Goal: Information Seeking & Learning: Learn about a topic

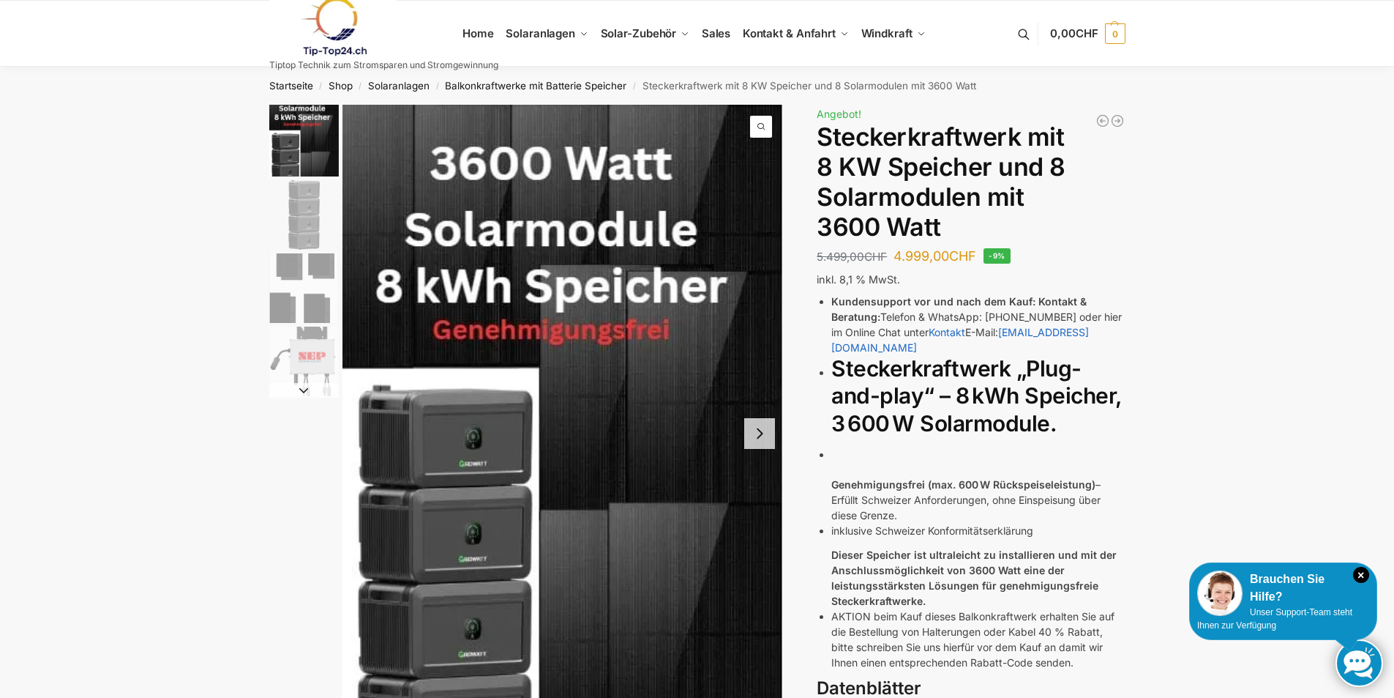
click at [771, 431] on button "Next slide" at bounding box center [759, 433] width 31 height 31
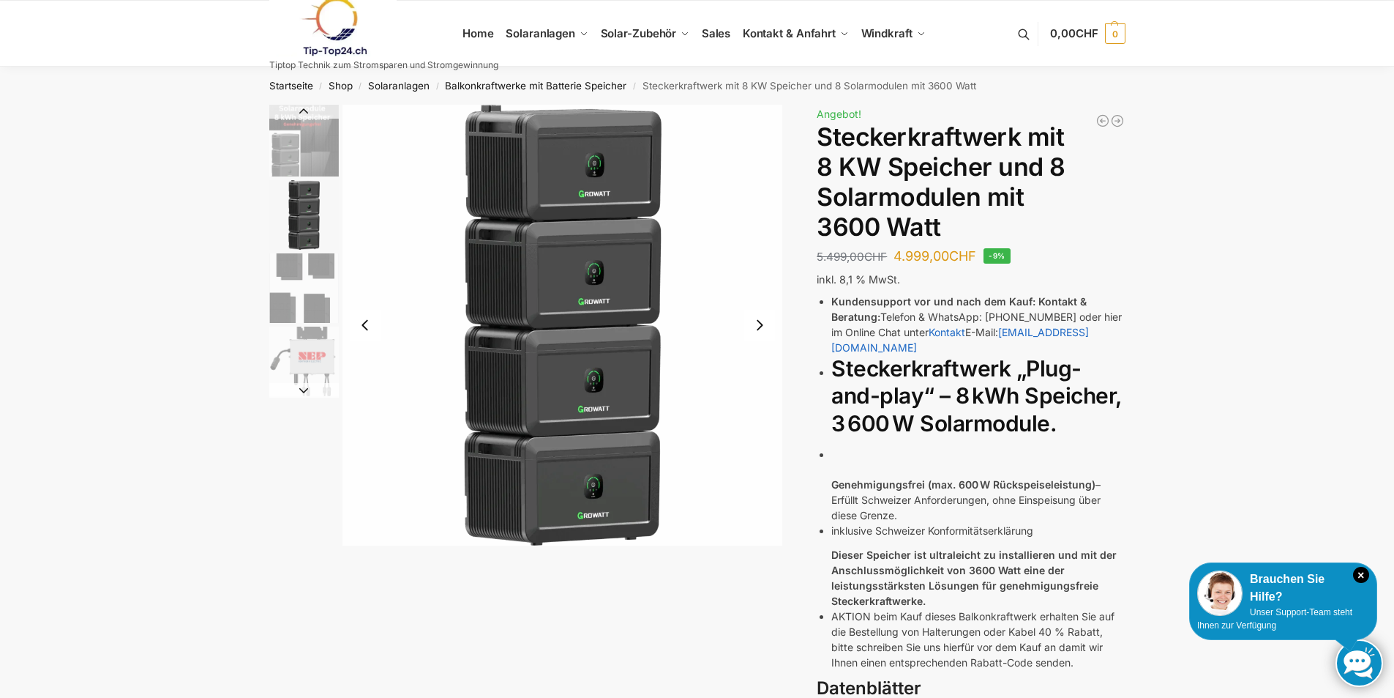
click at [758, 321] on button "Next slide" at bounding box center [759, 325] width 31 height 31
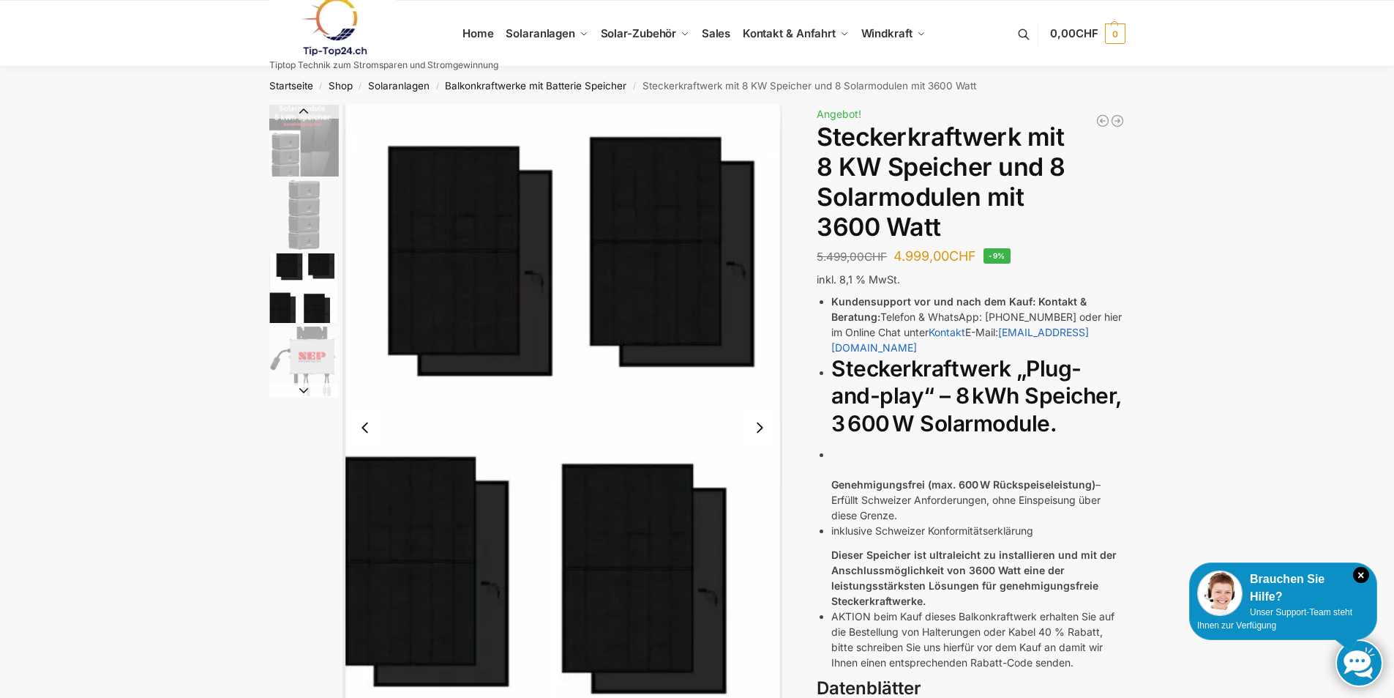
click at [761, 427] on button "Next slide" at bounding box center [759, 427] width 31 height 31
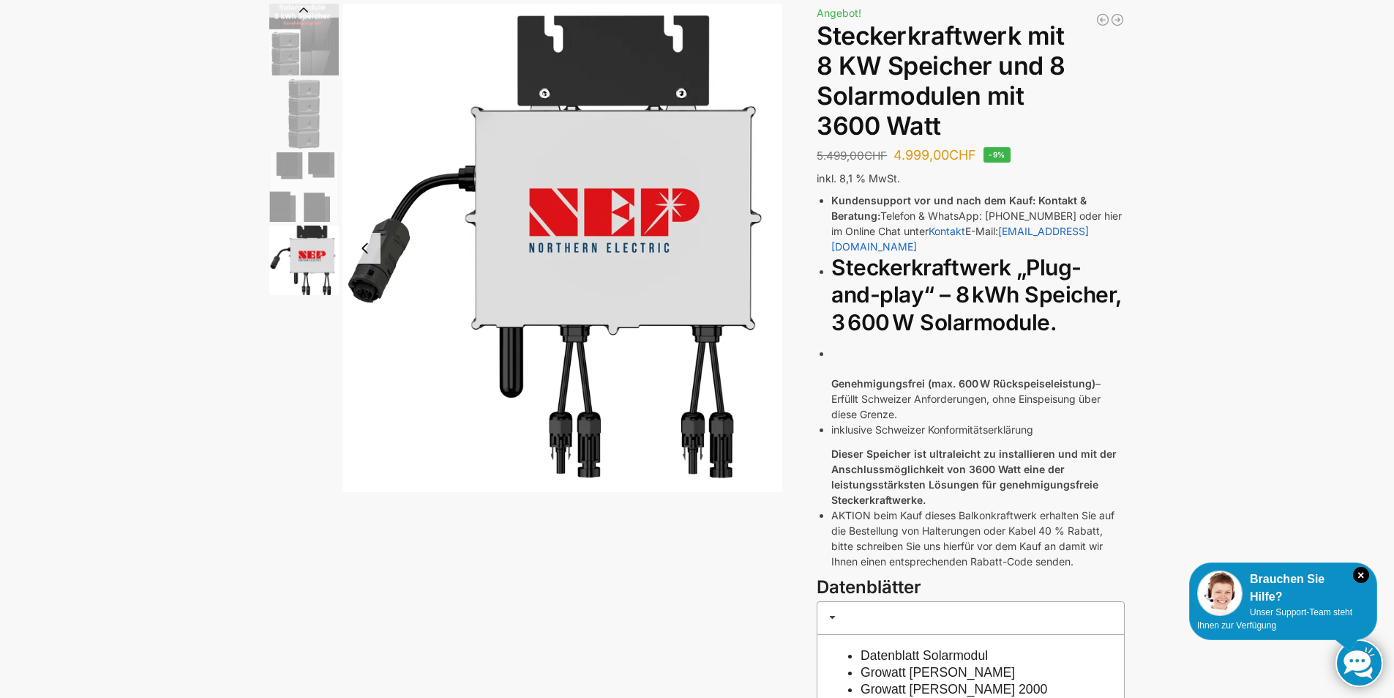
scroll to position [146, 0]
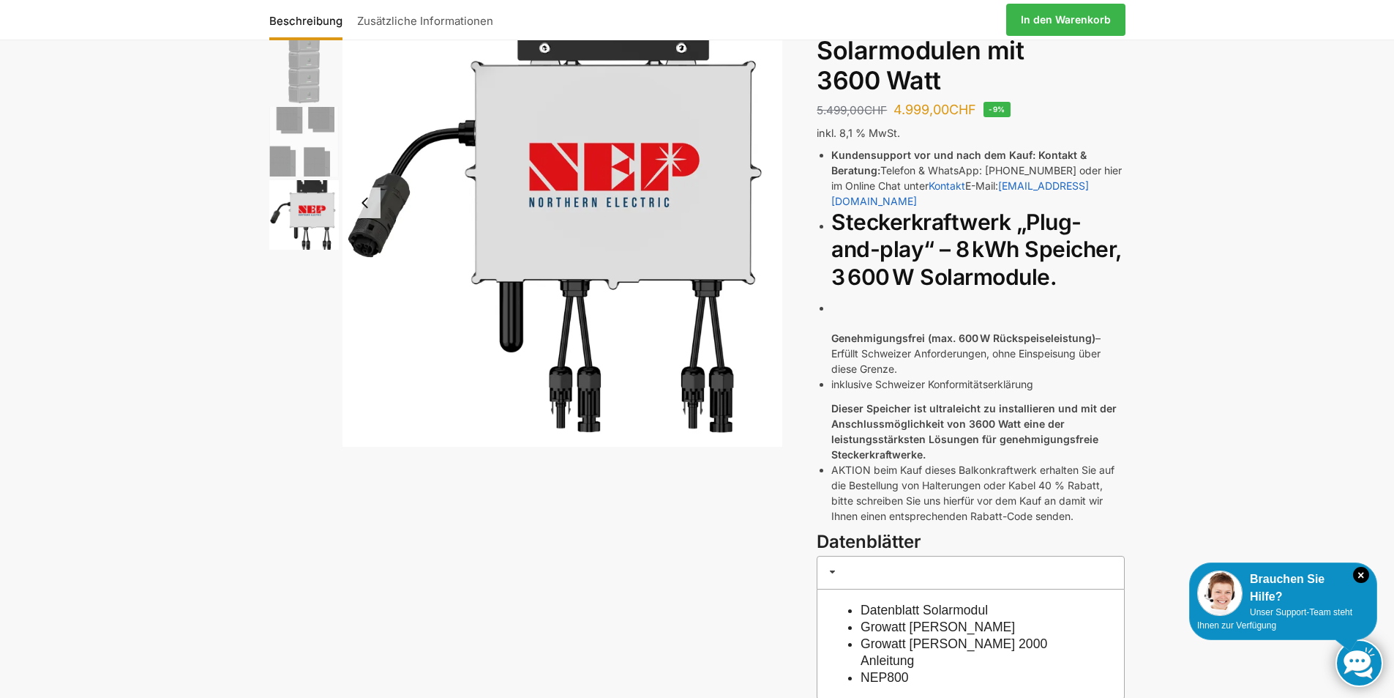
click at [731, 209] on img "4 / 4" at bounding box center [563, 202] width 441 height 488
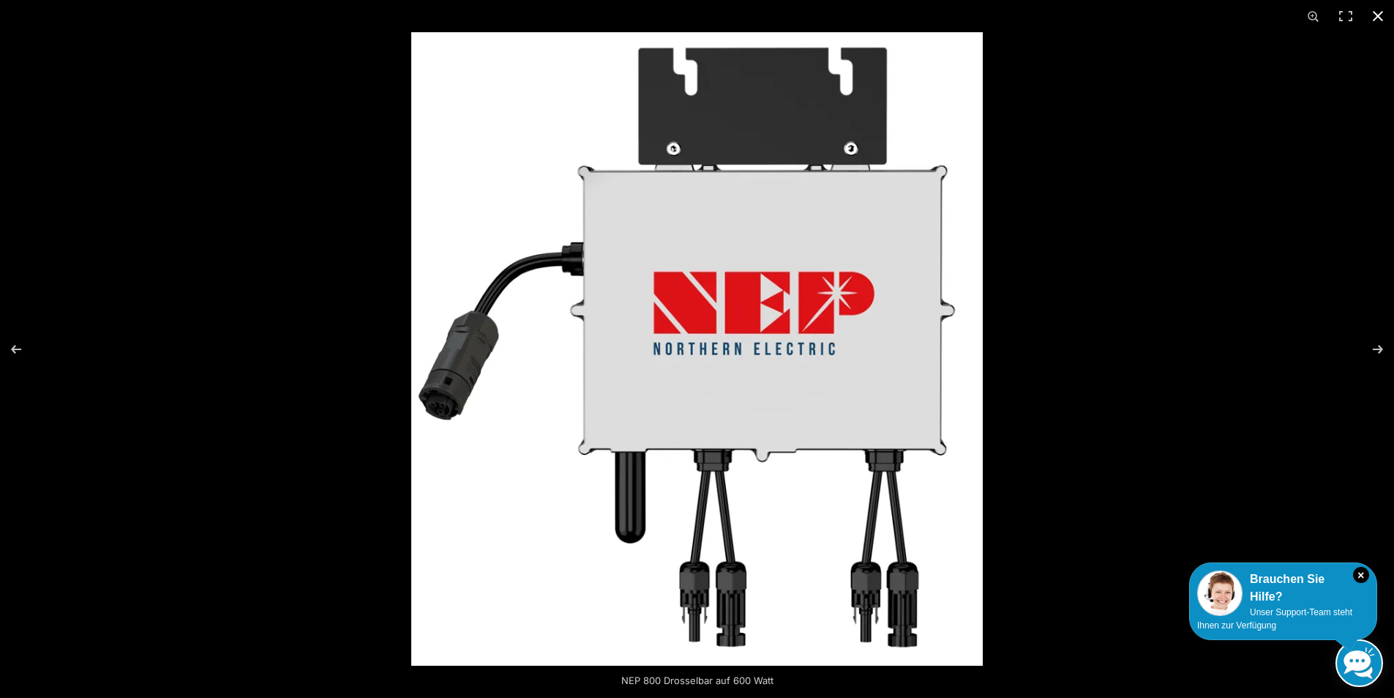
click at [224, 288] on div at bounding box center [697, 349] width 1394 height 698
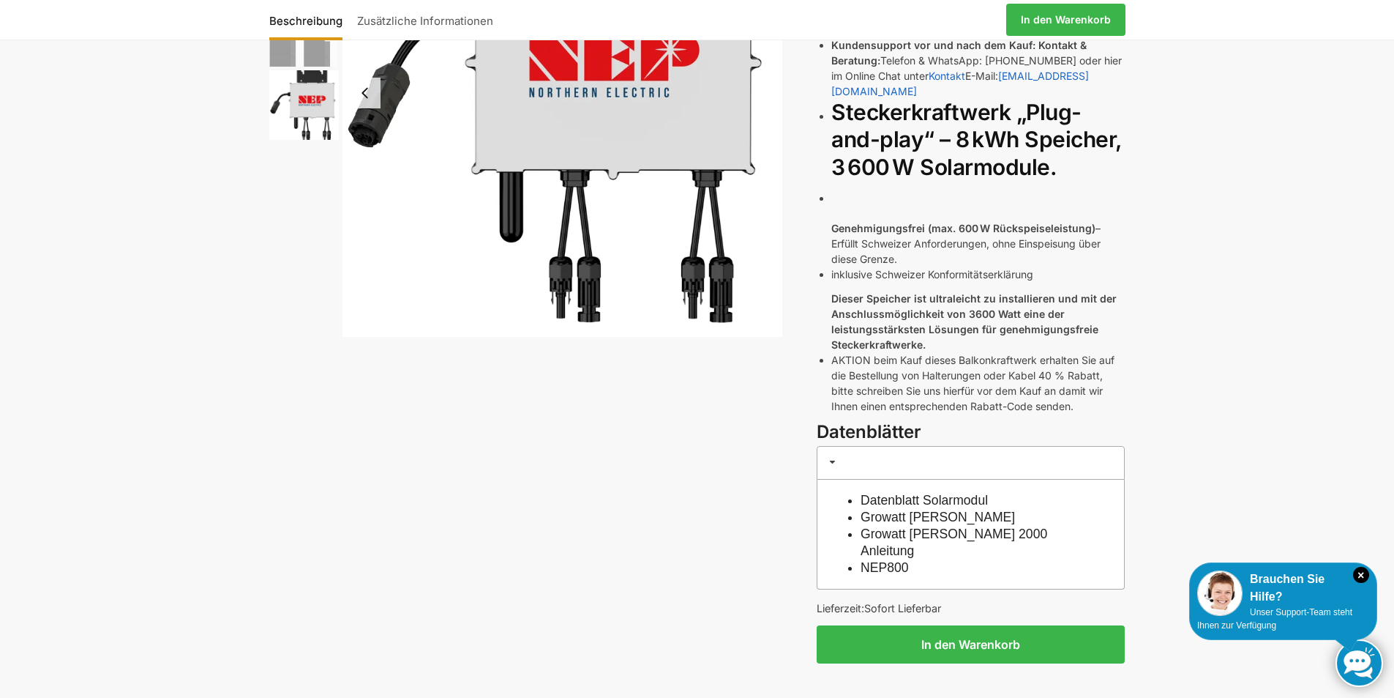
scroll to position [293, 0]
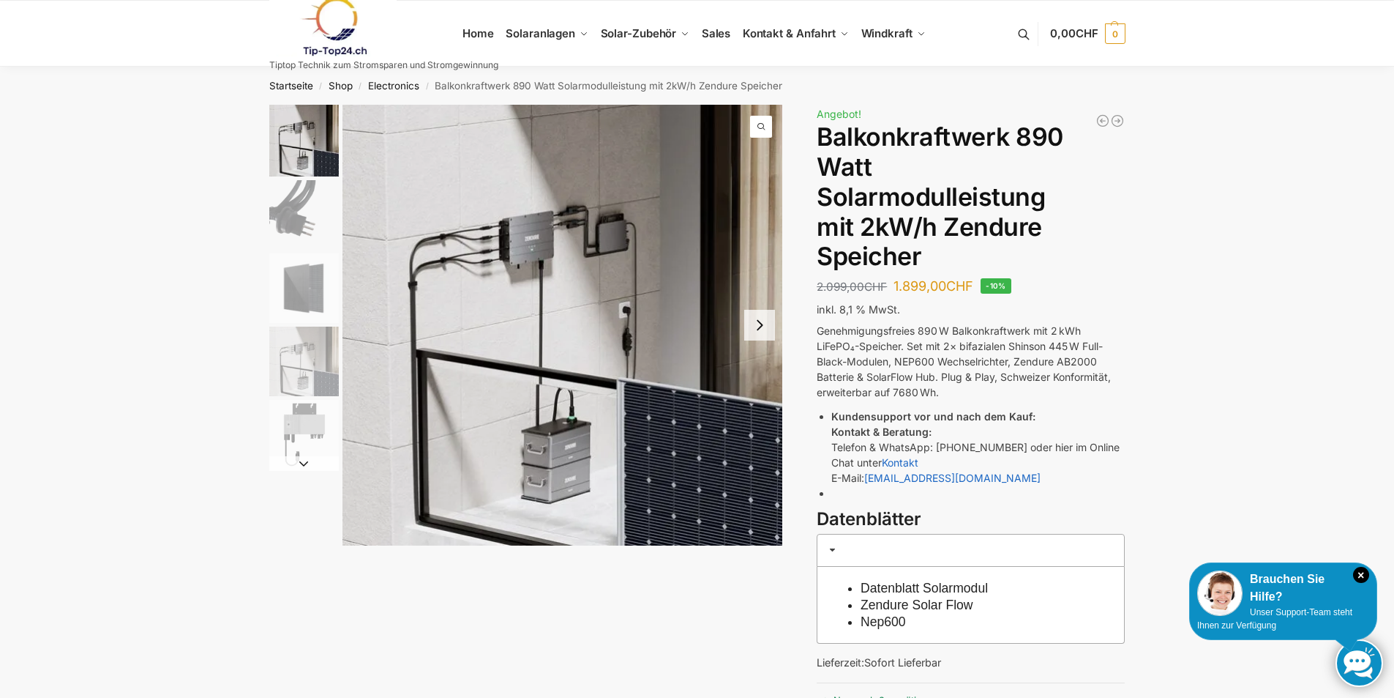
click at [753, 324] on button "Next slide" at bounding box center [759, 325] width 31 height 31
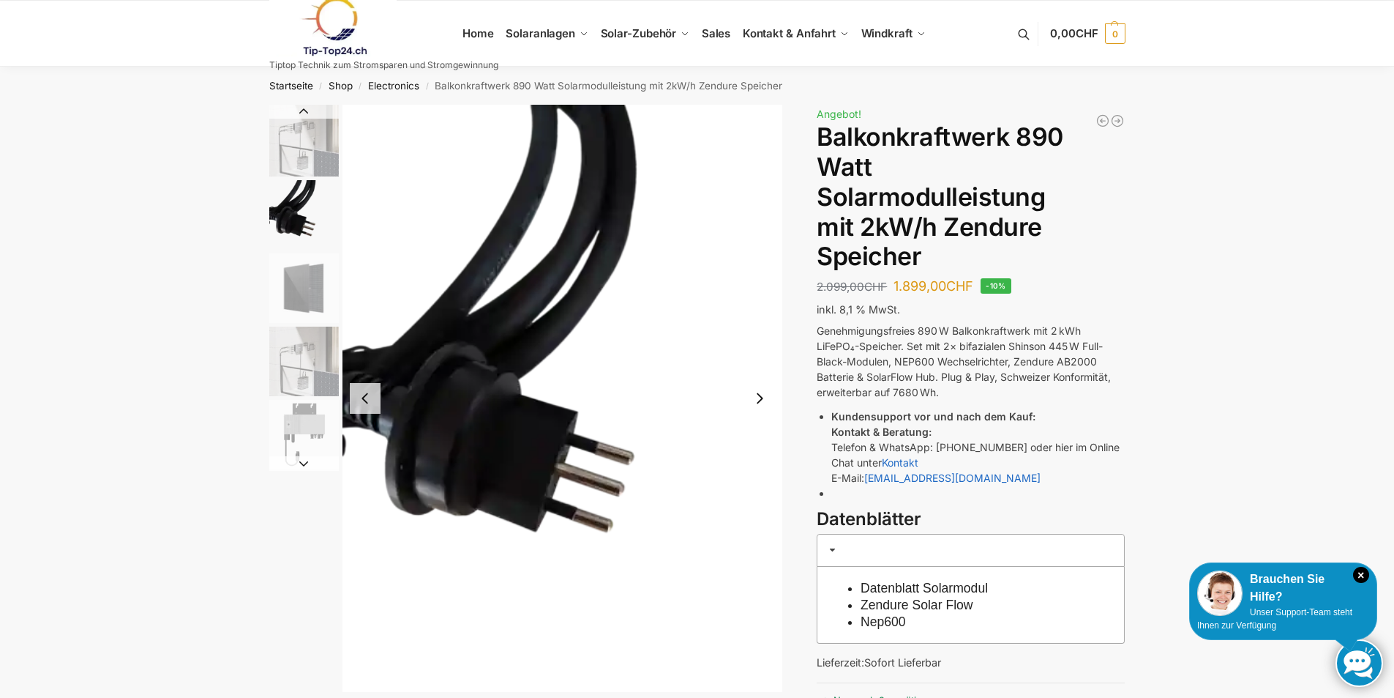
click at [761, 390] on button "Next slide" at bounding box center [759, 398] width 31 height 31
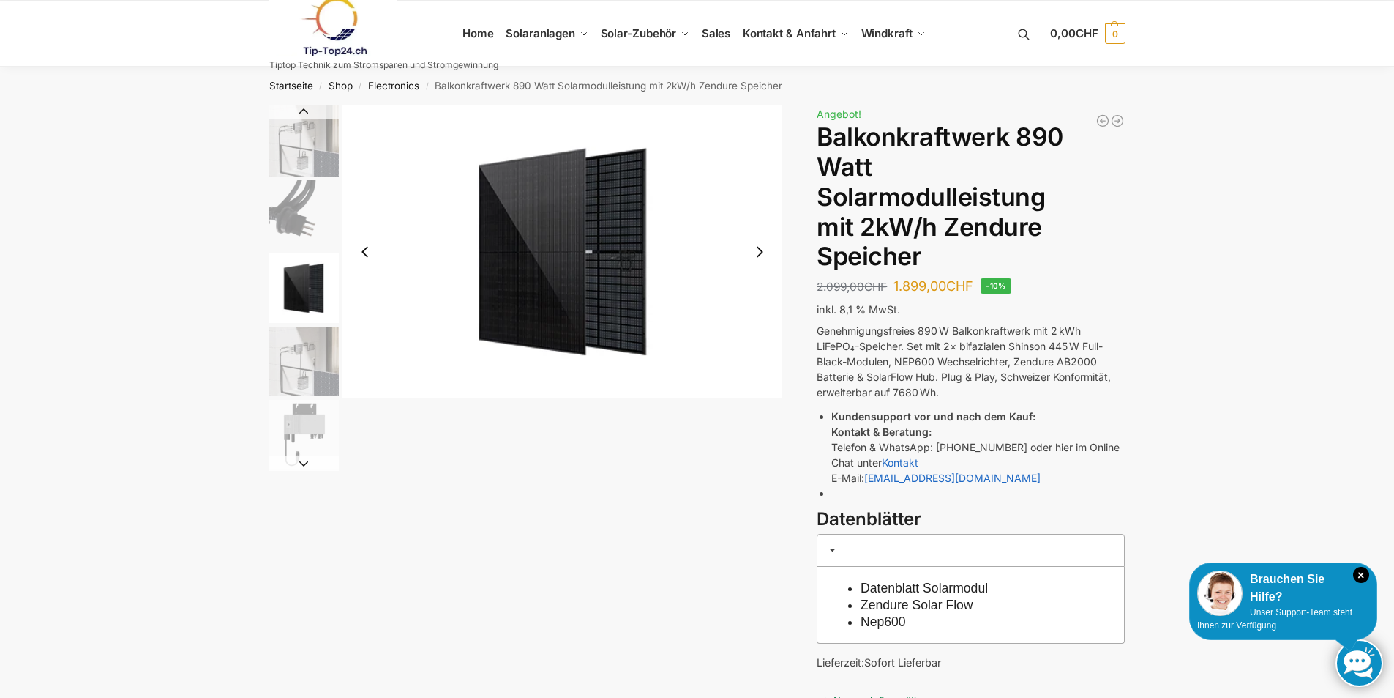
click at [765, 255] on button "Next slide" at bounding box center [759, 251] width 31 height 31
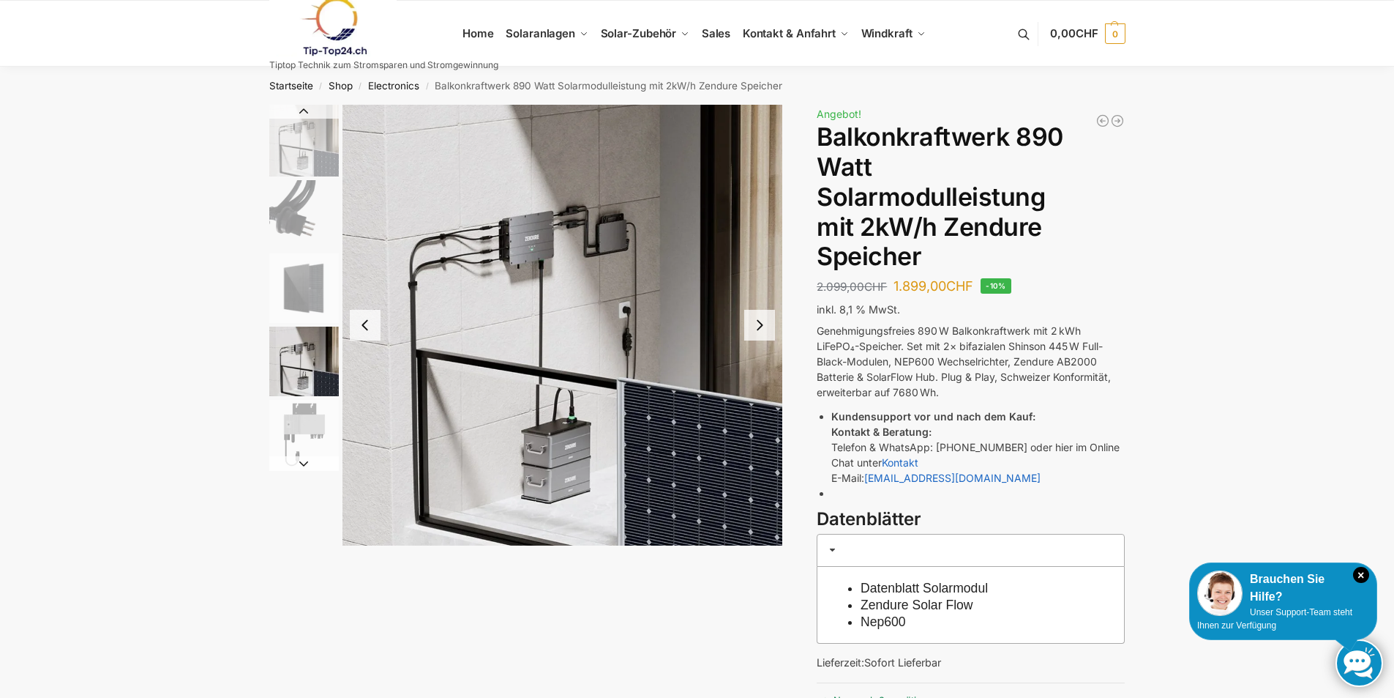
click at [778, 330] on img "4 / 5" at bounding box center [563, 325] width 441 height 441
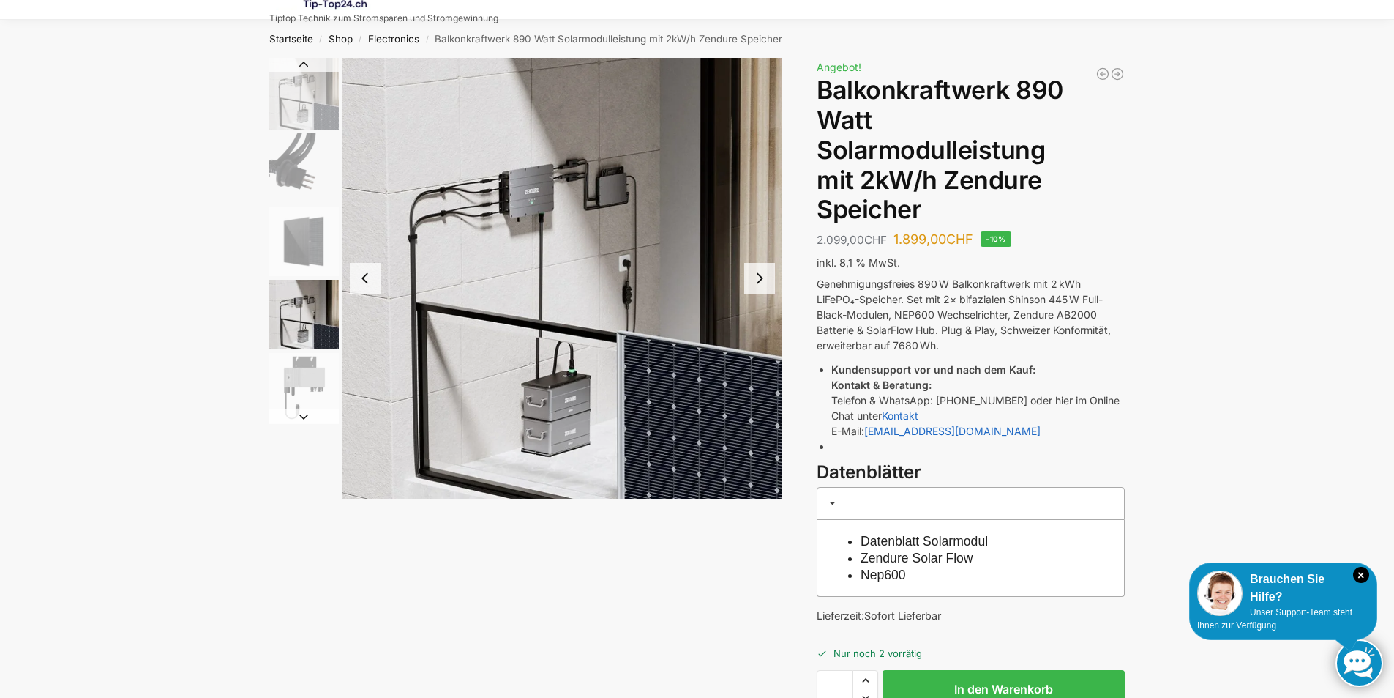
scroll to position [73, 0]
